Goal: Transaction & Acquisition: Purchase product/service

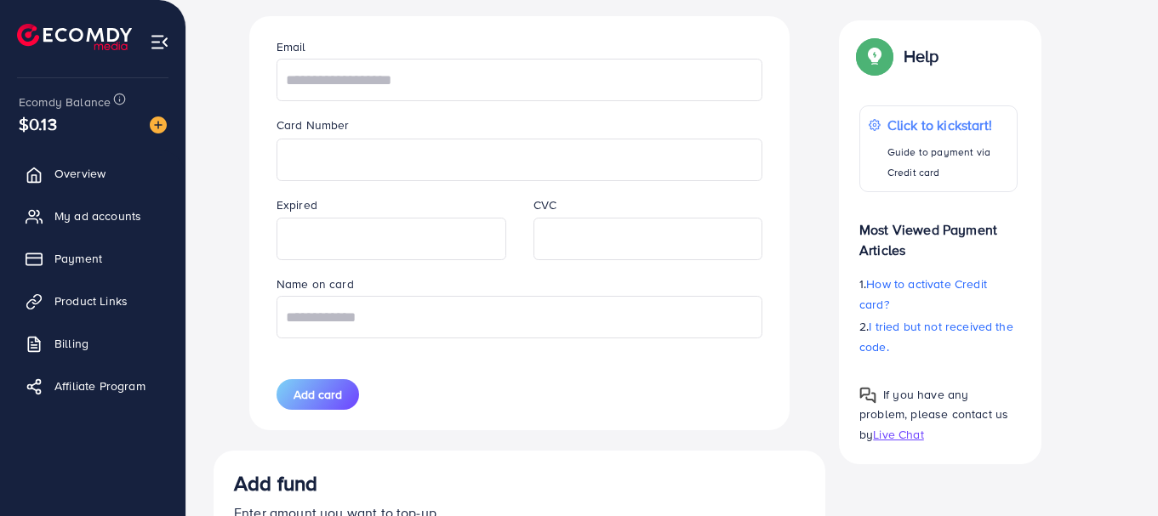
scroll to position [602, 0]
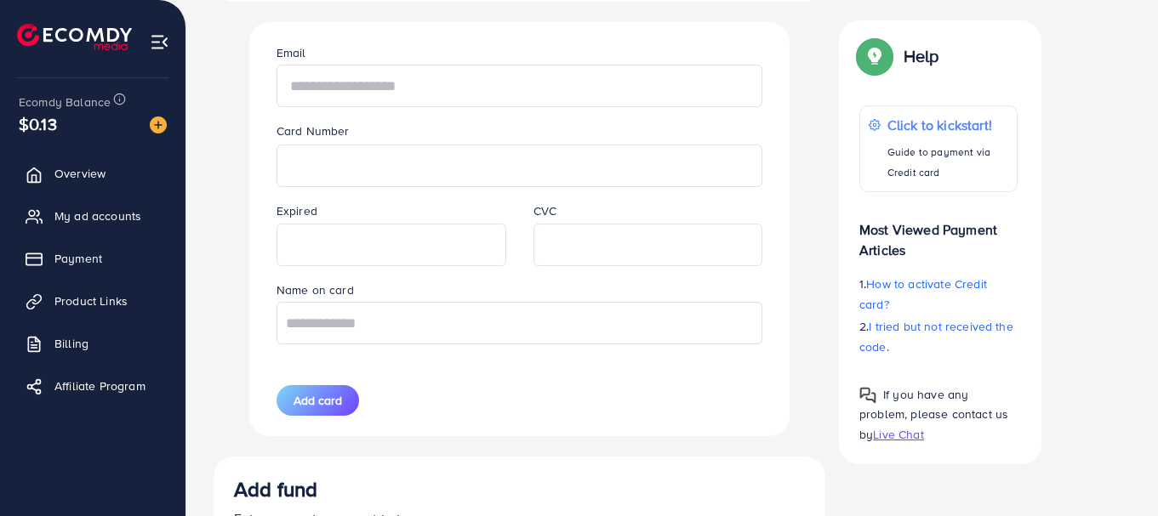
click at [391, 83] on input "text" at bounding box center [519, 86] width 486 height 43
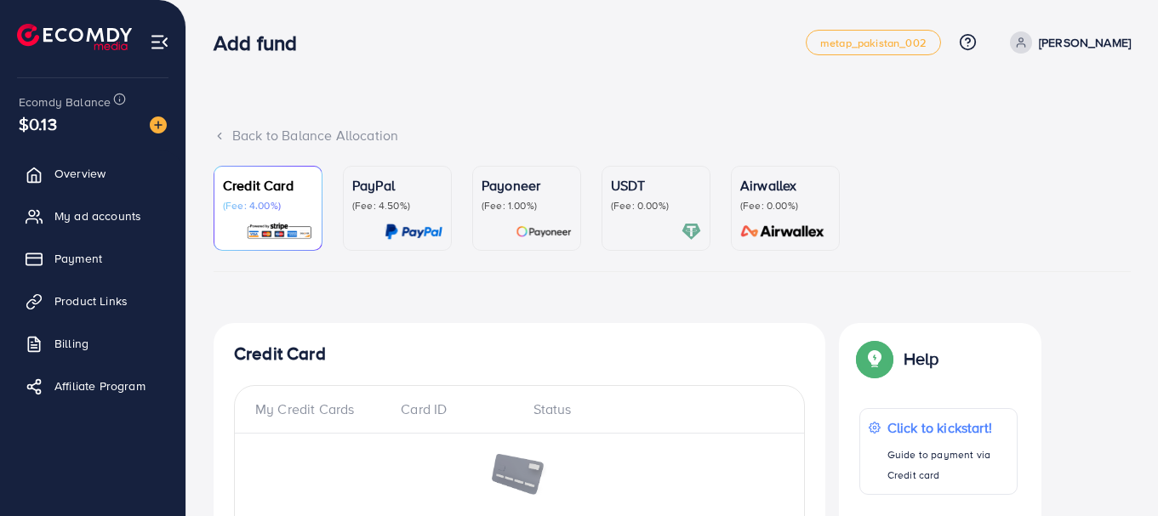
scroll to position [493, 0]
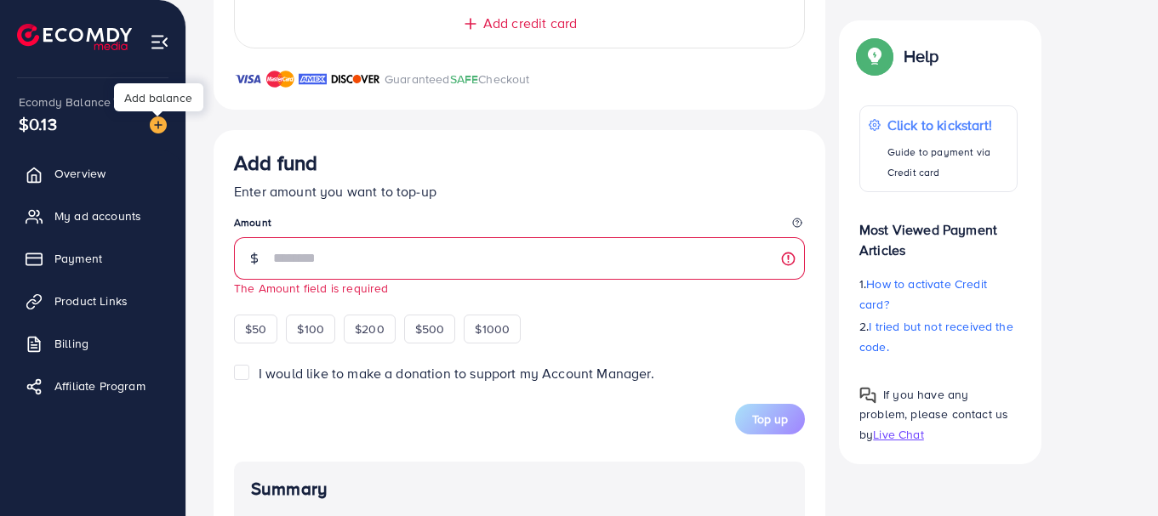
click at [159, 122] on img at bounding box center [158, 125] width 17 height 17
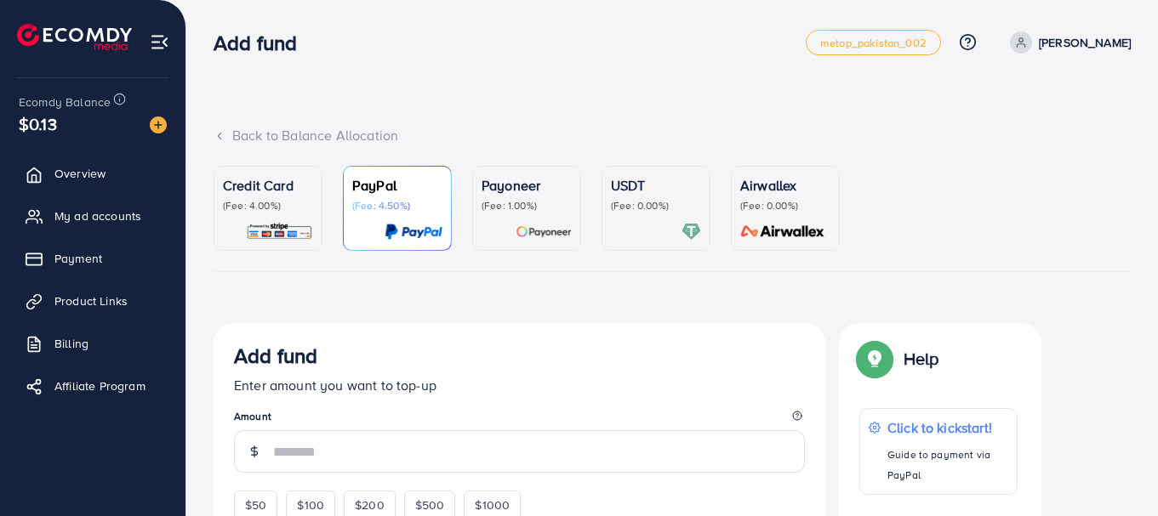
click at [232, 203] on p "(Fee: 4.00%)" at bounding box center [268, 206] width 90 height 14
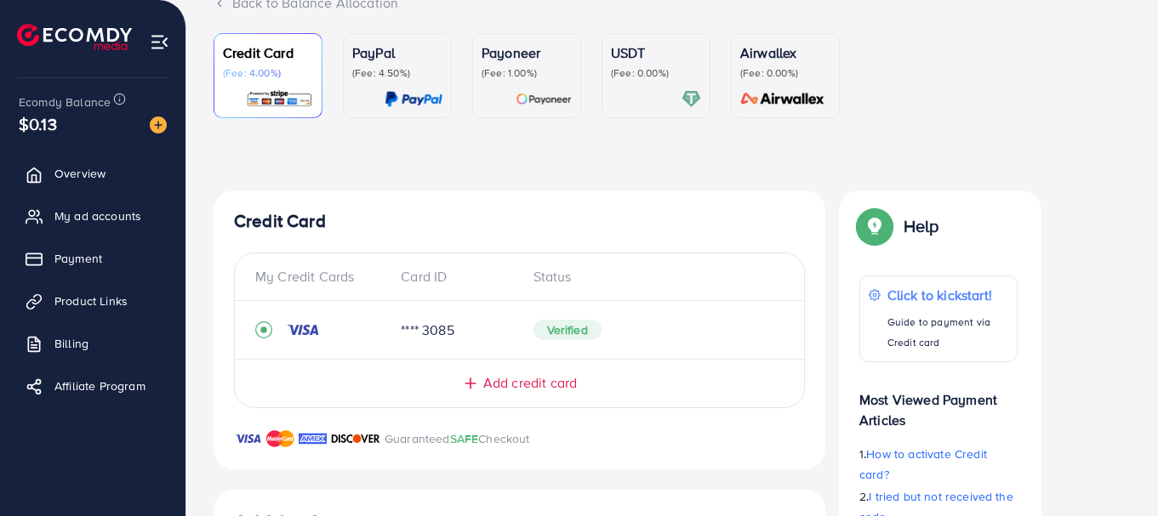
scroll to position [145, 0]
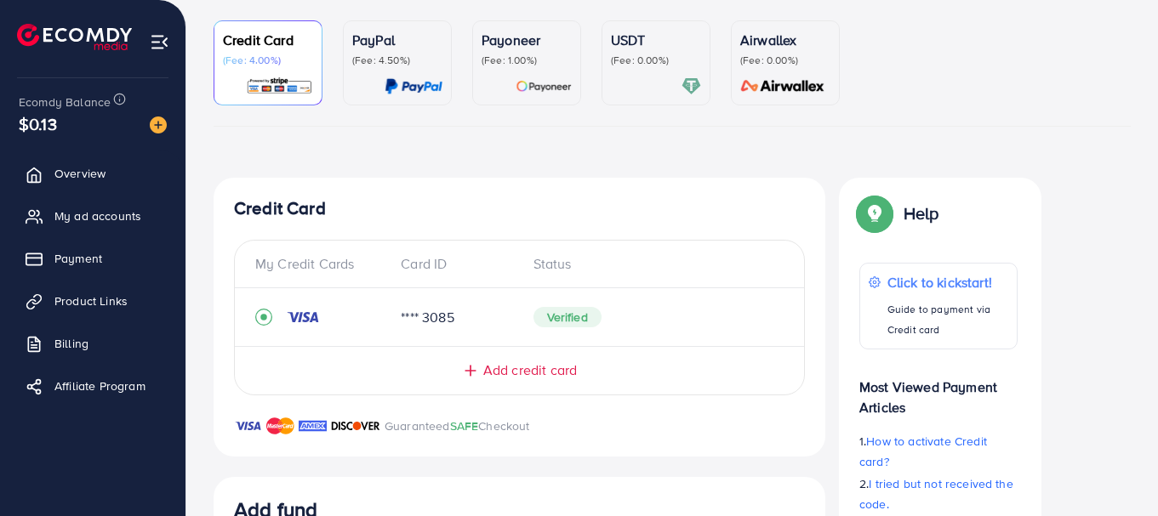
click at [474, 368] on icon at bounding box center [470, 370] width 17 height 17
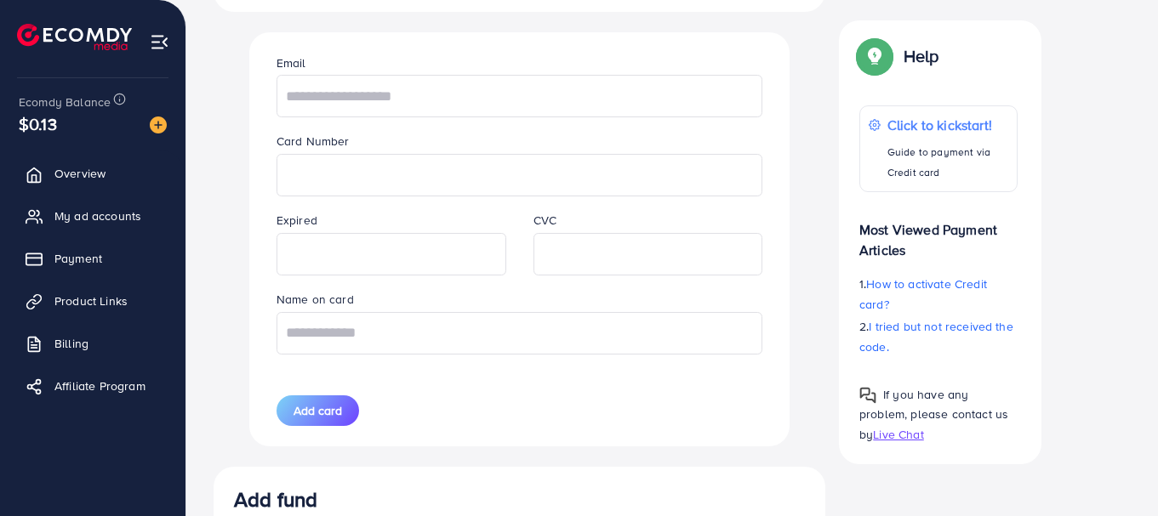
scroll to position [615, 0]
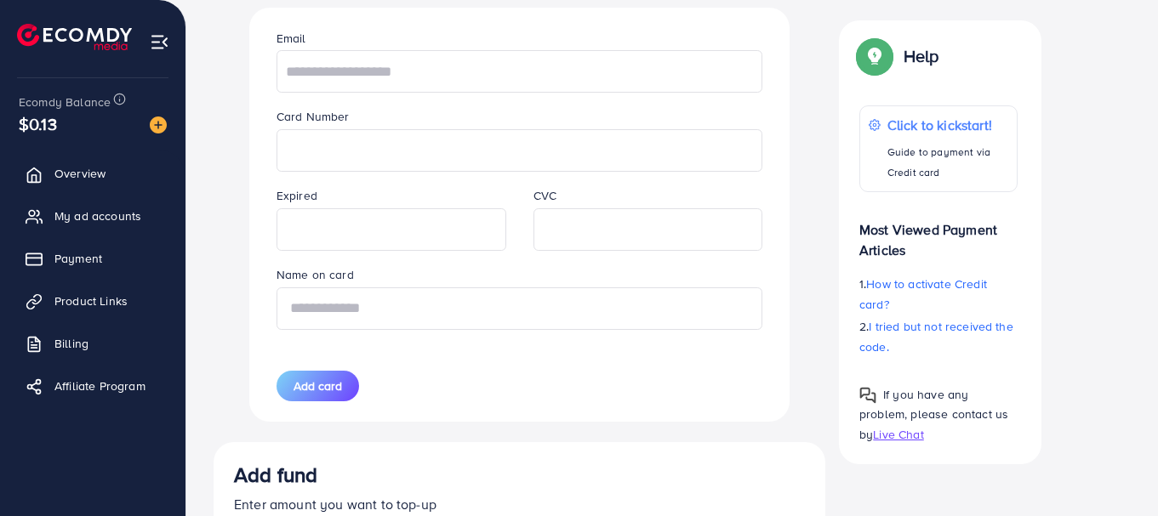
click at [456, 301] on input "text" at bounding box center [519, 309] width 486 height 43
type input "**********"
click at [429, 68] on input "text" at bounding box center [519, 71] width 486 height 43
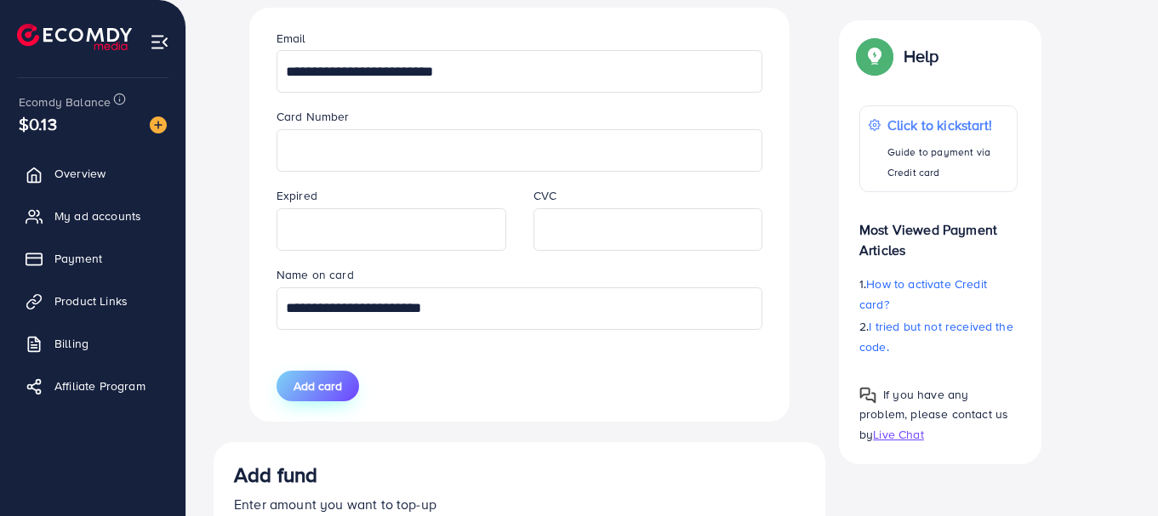
type input "**********"
click at [310, 384] on span "Add card" at bounding box center [317, 386] width 48 height 17
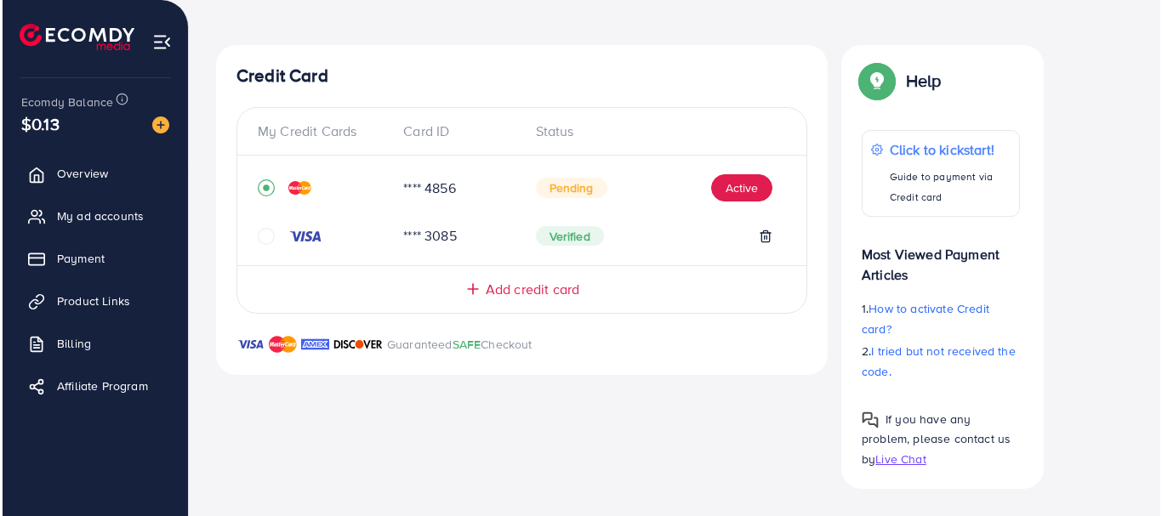
scroll to position [278, 0]
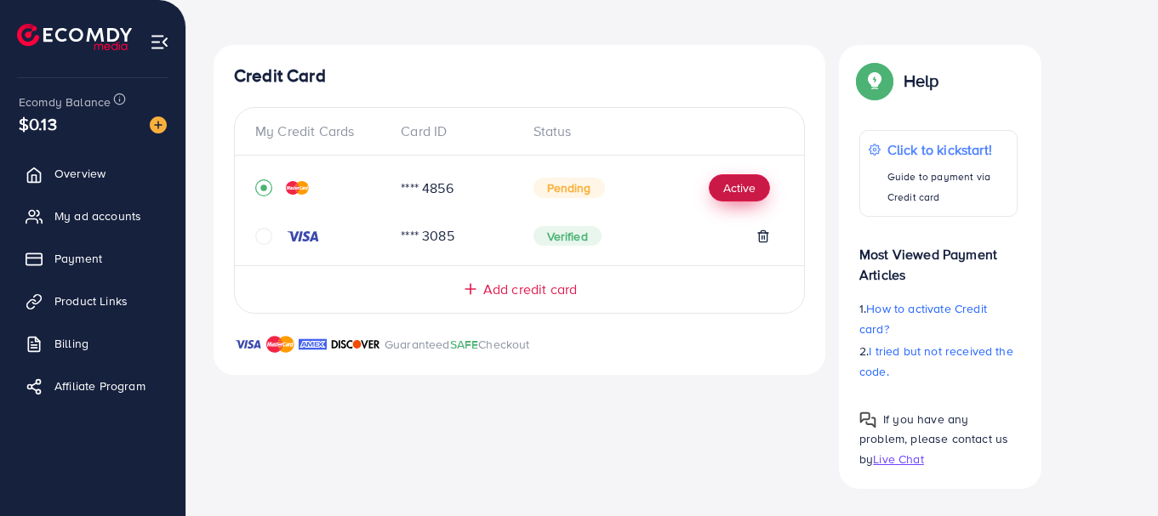
click at [736, 191] on button "Active" at bounding box center [739, 187] width 61 height 27
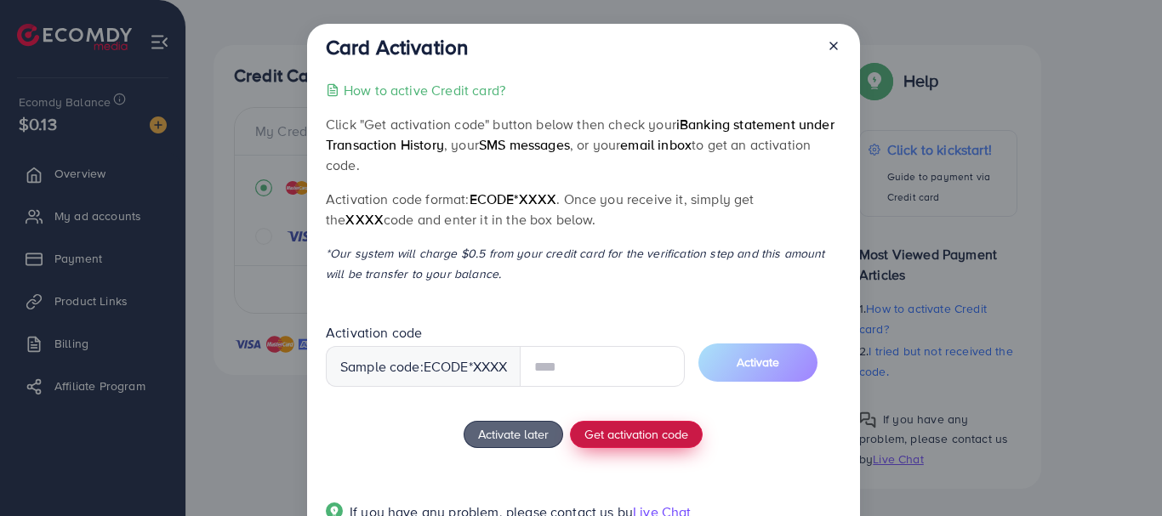
click at [622, 438] on button "Get activation code" at bounding box center [636, 434] width 133 height 27
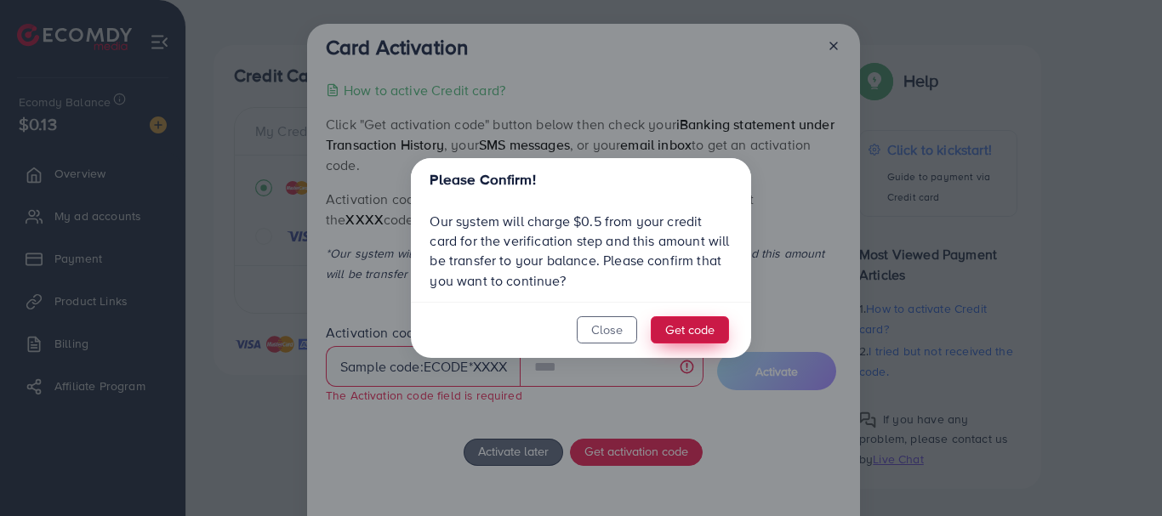
click at [715, 324] on button "Get code" at bounding box center [690, 329] width 78 height 27
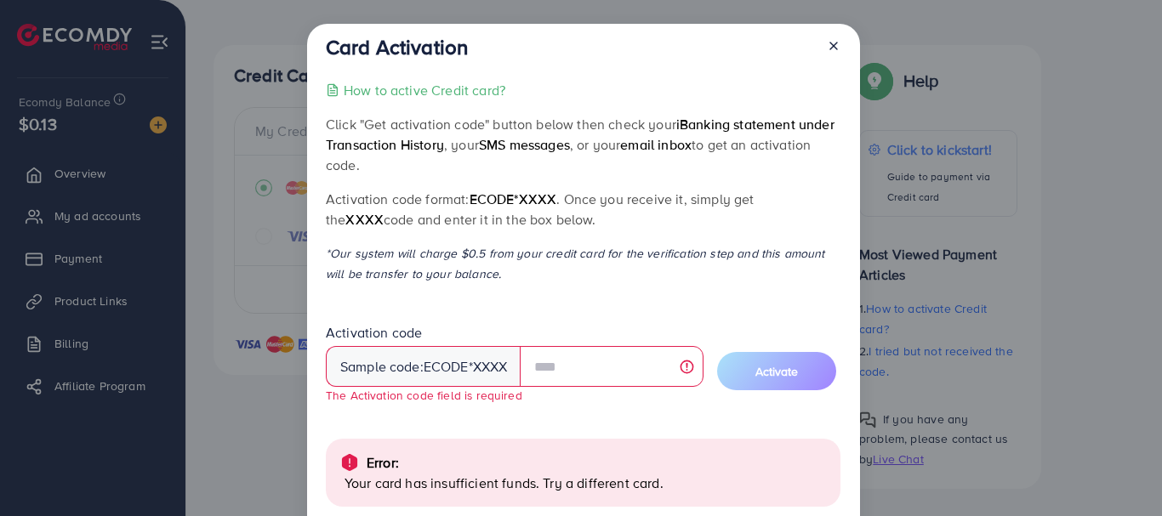
scroll to position [168, 0]
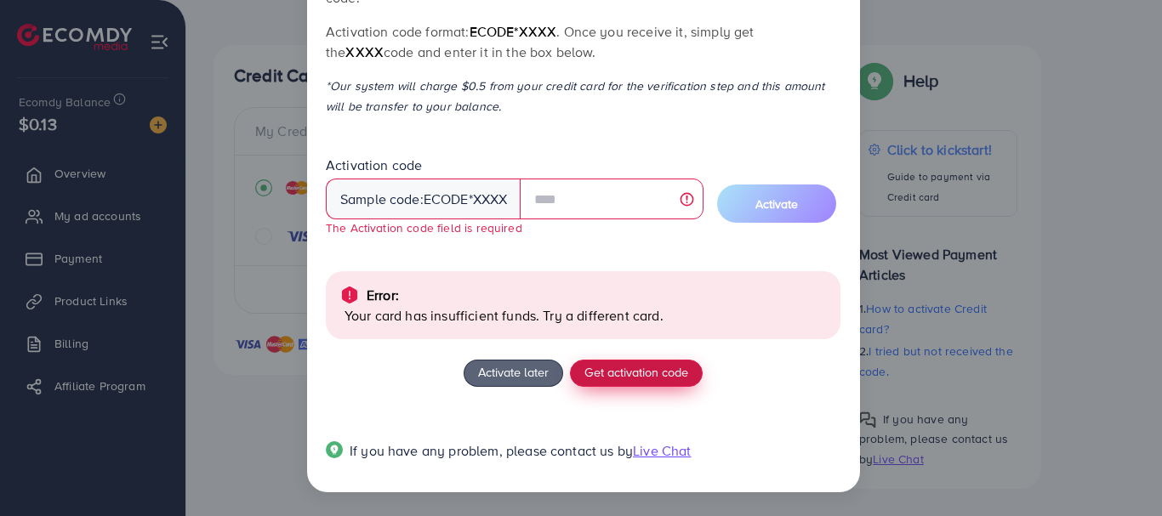
click at [626, 373] on span "Get activation code" at bounding box center [636, 372] width 104 height 18
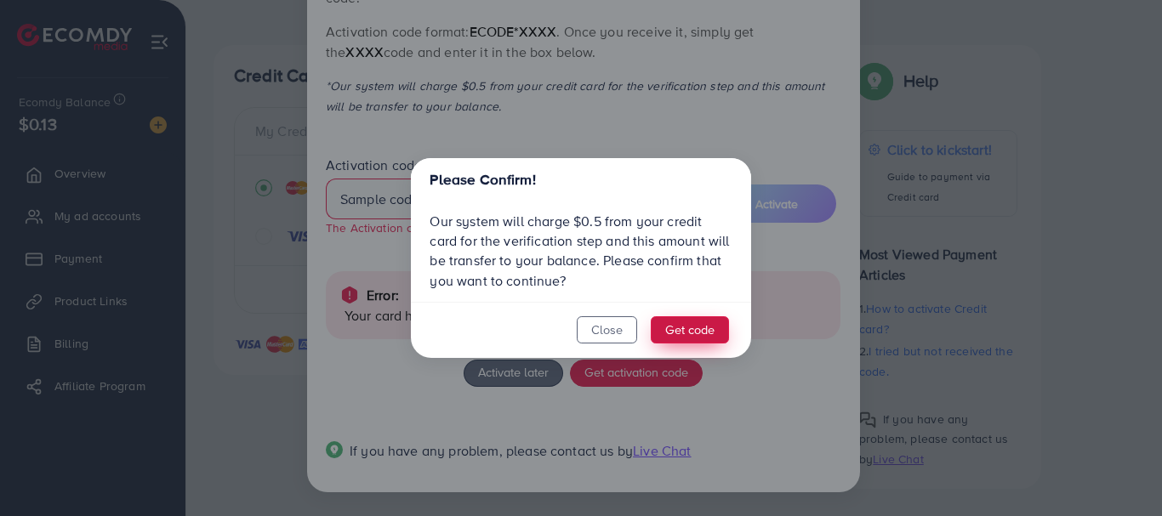
click at [699, 329] on button "Get code" at bounding box center [690, 329] width 78 height 27
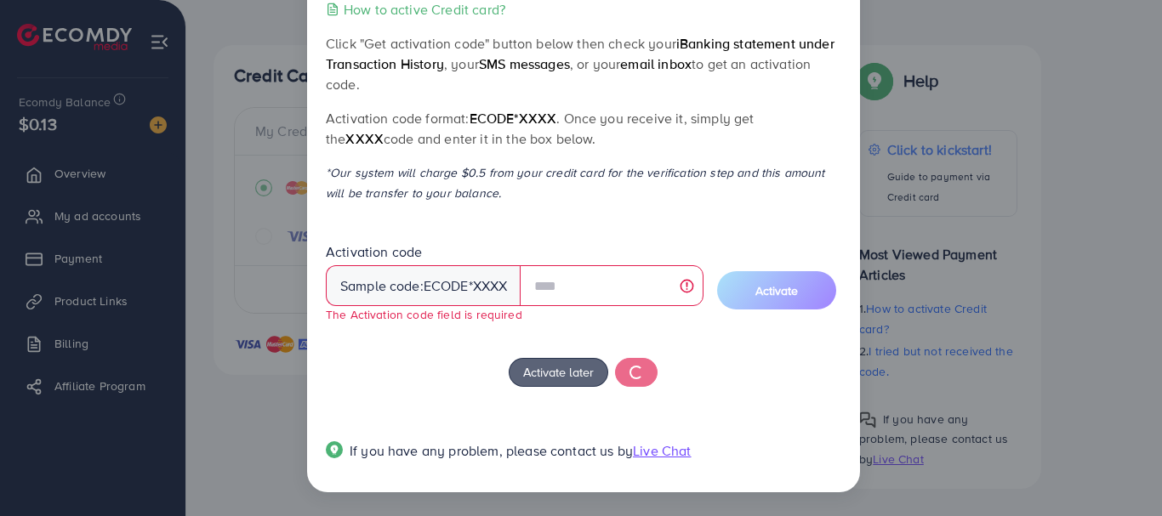
scroll to position [188, 0]
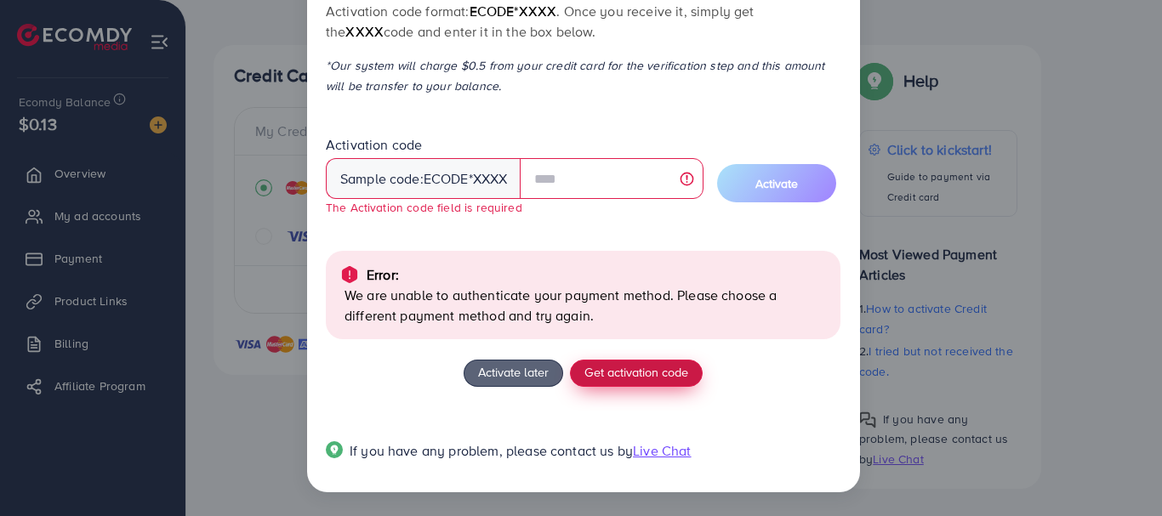
click at [618, 368] on span "Get activation code" at bounding box center [636, 372] width 104 height 18
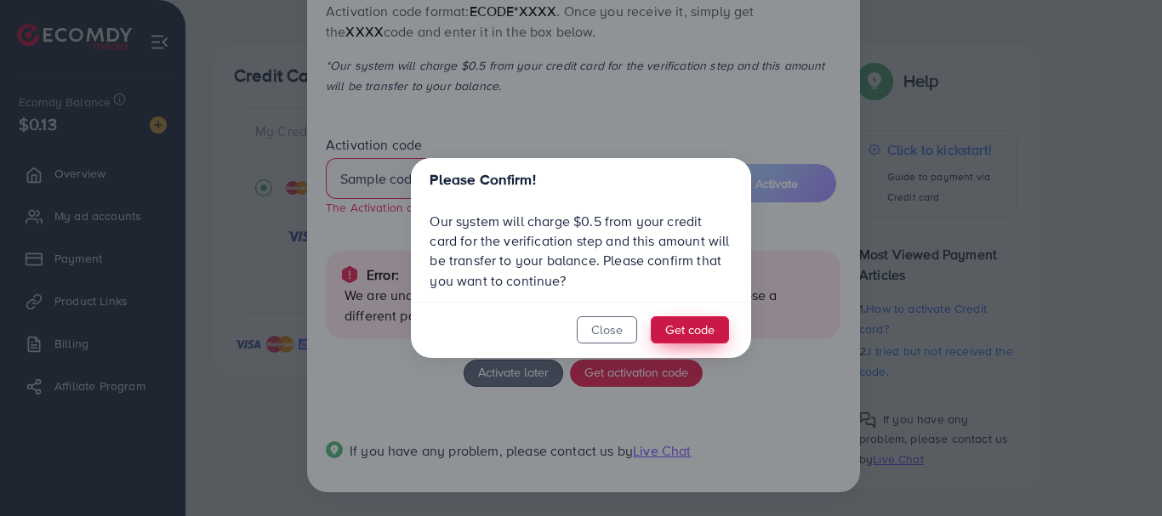
click at [692, 322] on button "Get code" at bounding box center [690, 329] width 78 height 27
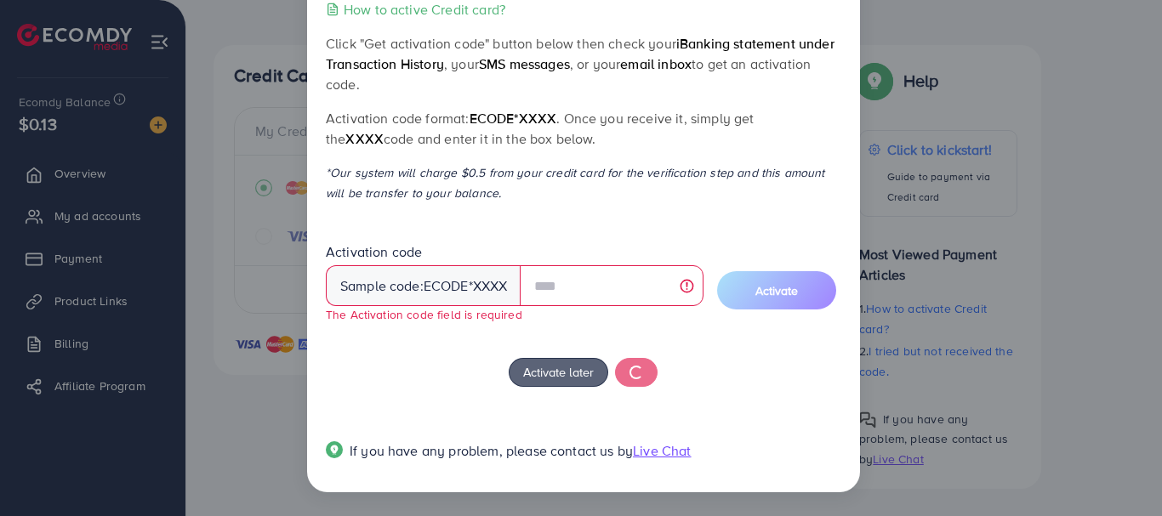
scroll to position [168, 0]
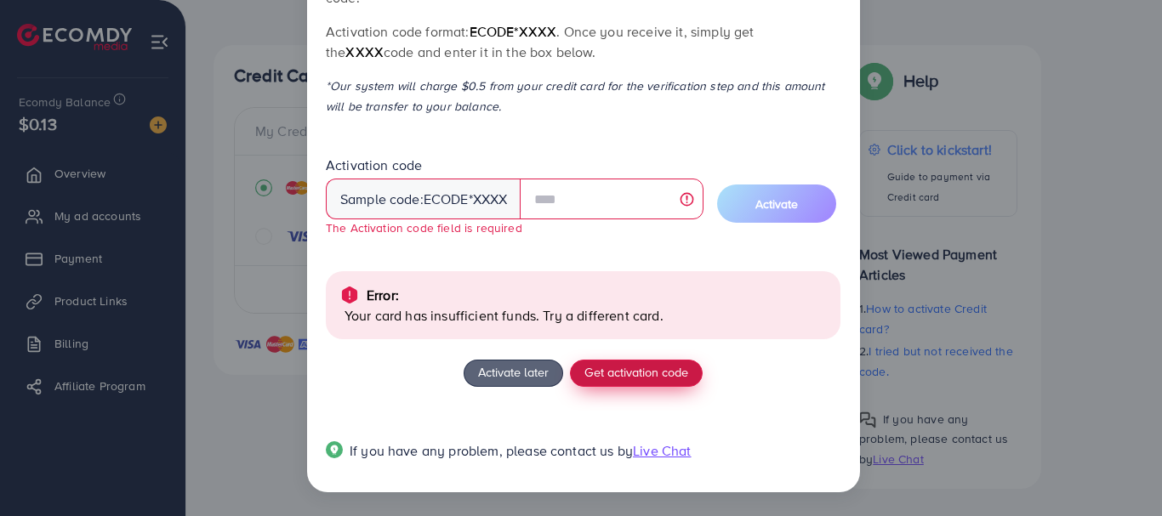
click at [663, 370] on span "Get activation code" at bounding box center [636, 372] width 104 height 18
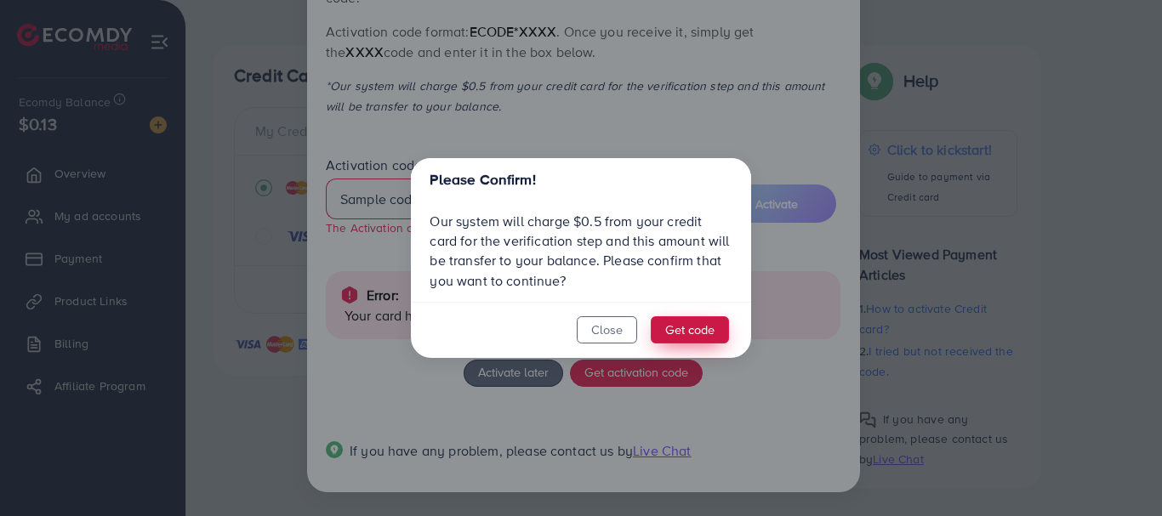
click at [675, 332] on button "Get code" at bounding box center [690, 329] width 78 height 27
